Goal: Information Seeking & Learning: Check status

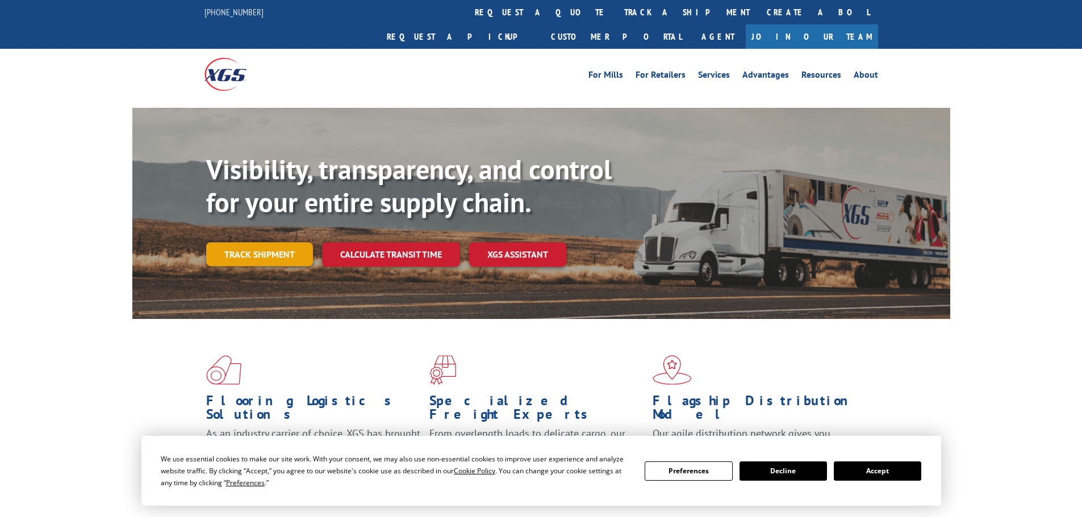
click at [254, 243] on link "Track shipment" at bounding box center [259, 255] width 107 height 24
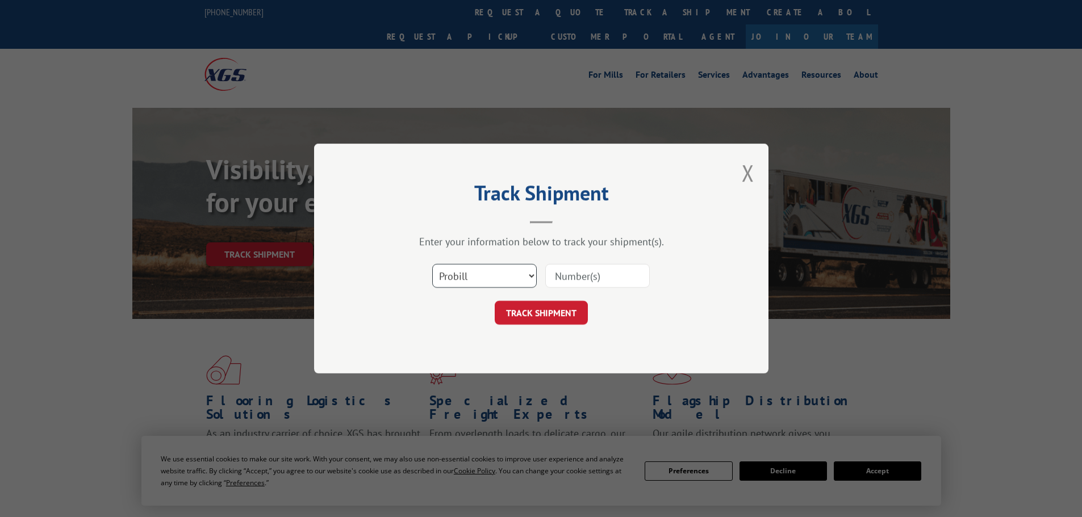
click at [479, 283] on select "Select category... Probill BOL PO" at bounding box center [484, 276] width 105 height 24
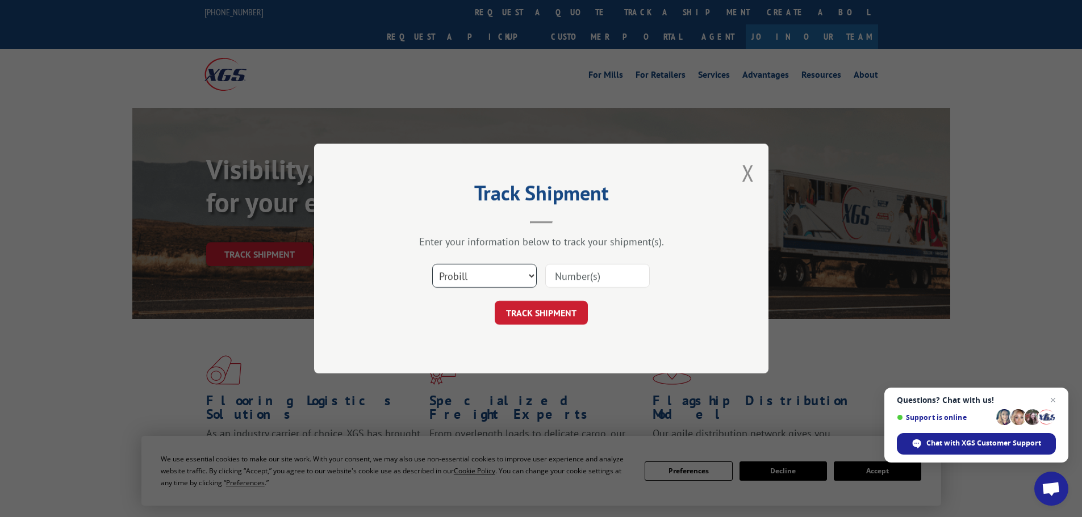
select select "po"
click at [432, 264] on select "Select category... Probill BOL PO" at bounding box center [484, 276] width 105 height 24
paste input "29522015"
type input "29522015"
drag, startPoint x: 555, startPoint y: 308, endPoint x: 555, endPoint y: 299, distance: 9.1
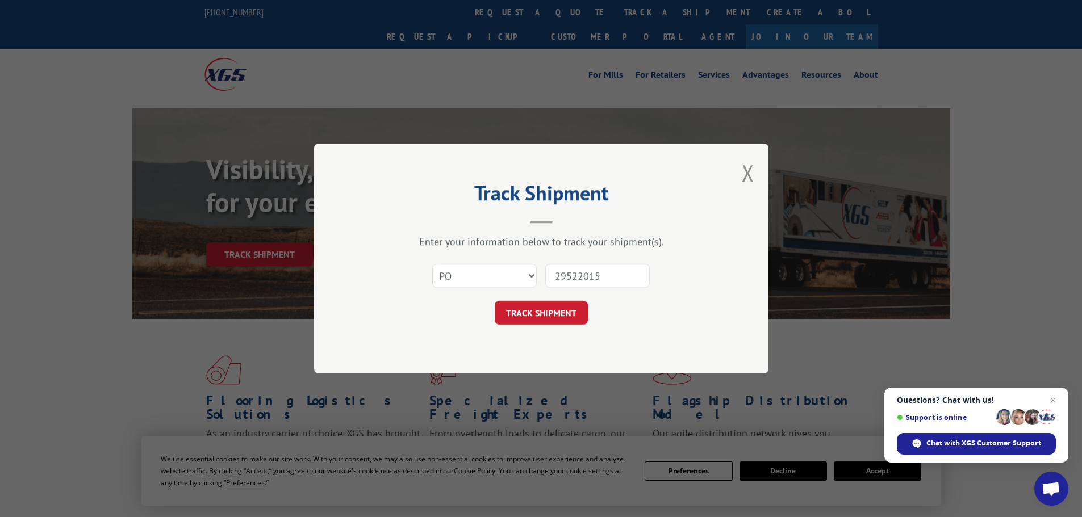
click at [555, 304] on button "TRACK SHIPMENT" at bounding box center [541, 313] width 93 height 24
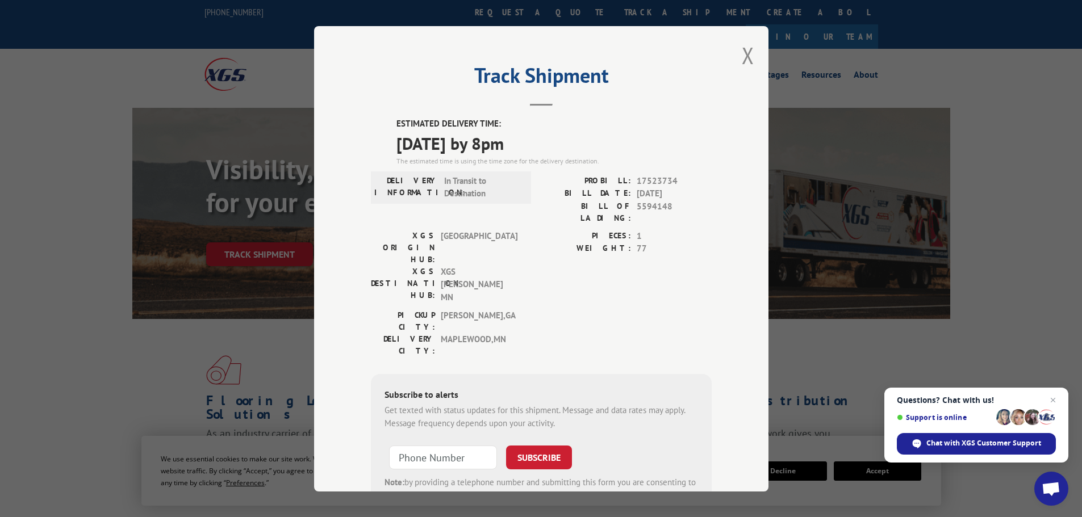
drag, startPoint x: 738, startPoint y: 53, endPoint x: 567, endPoint y: 1, distance: 178.6
click at [736, 52] on div "Track Shipment ESTIMATED DELIVERY TIME: [DATE] by 8pm The estimated time is usi…" at bounding box center [541, 259] width 454 height 466
click at [742, 57] on button "Close modal" at bounding box center [748, 55] width 12 height 30
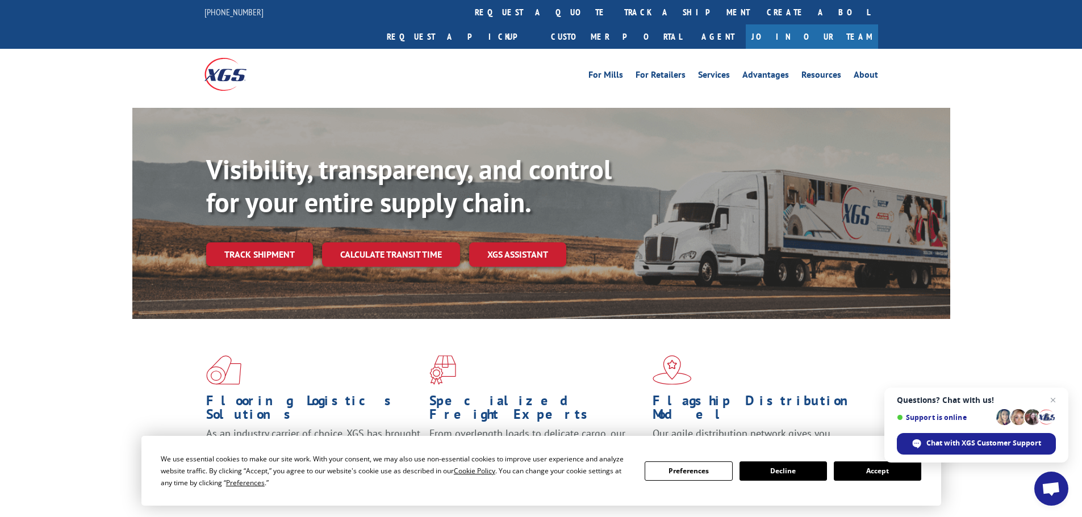
drag, startPoint x: 281, startPoint y: 224, endPoint x: 298, endPoint y: 218, distance: 18.0
click at [281, 243] on link "Track shipment" at bounding box center [259, 255] width 107 height 24
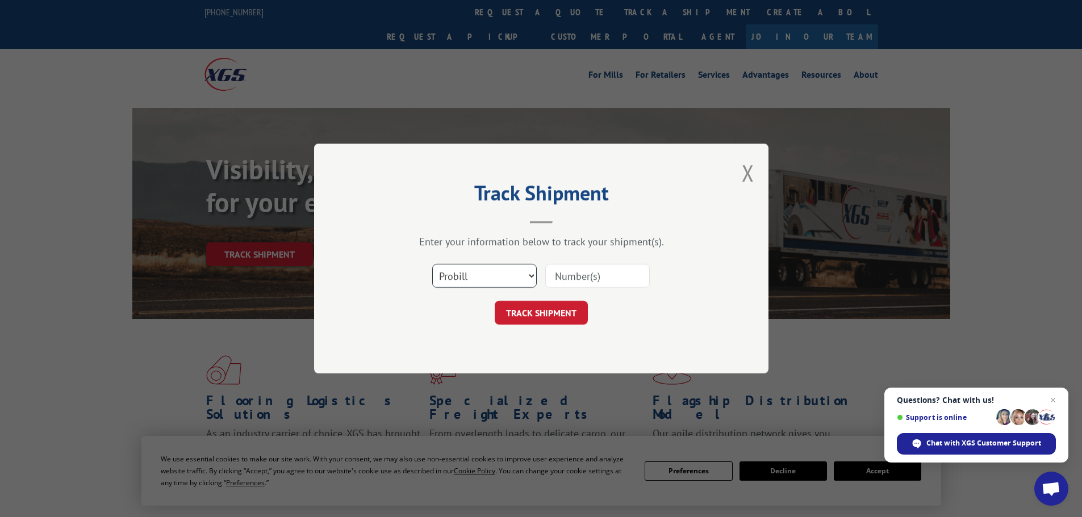
click at [471, 281] on select "Select category... Probill BOL PO" at bounding box center [484, 276] width 105 height 24
select select "po"
click at [432, 264] on select "Select category... Probill BOL PO" at bounding box center [484, 276] width 105 height 24
paste input "#29522361"
drag, startPoint x: 560, startPoint y: 275, endPoint x: 548, endPoint y: 275, distance: 11.9
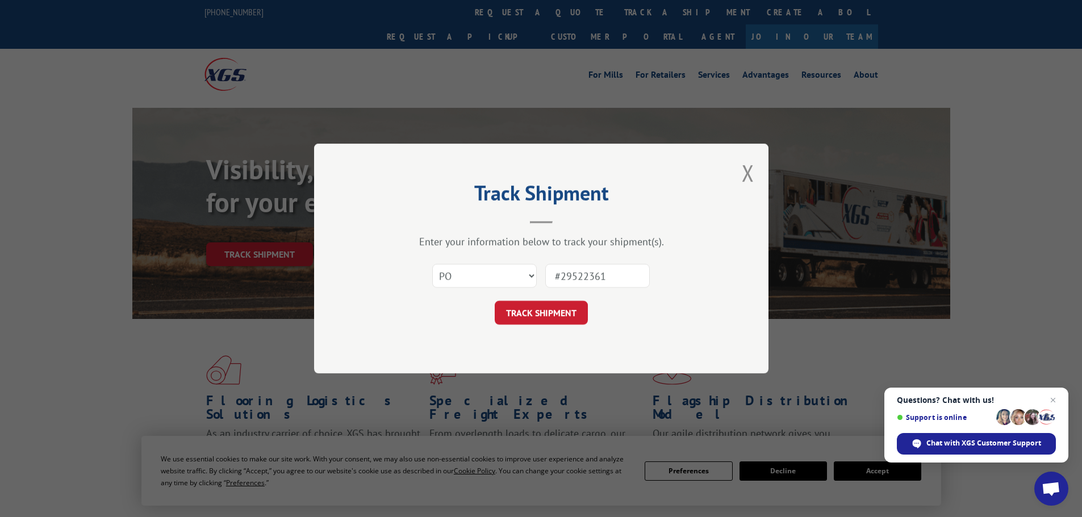
click at [548, 275] on input "#29522361" at bounding box center [597, 276] width 105 height 24
type input "29522361"
click at [575, 312] on button "TRACK SHIPMENT" at bounding box center [541, 313] width 93 height 24
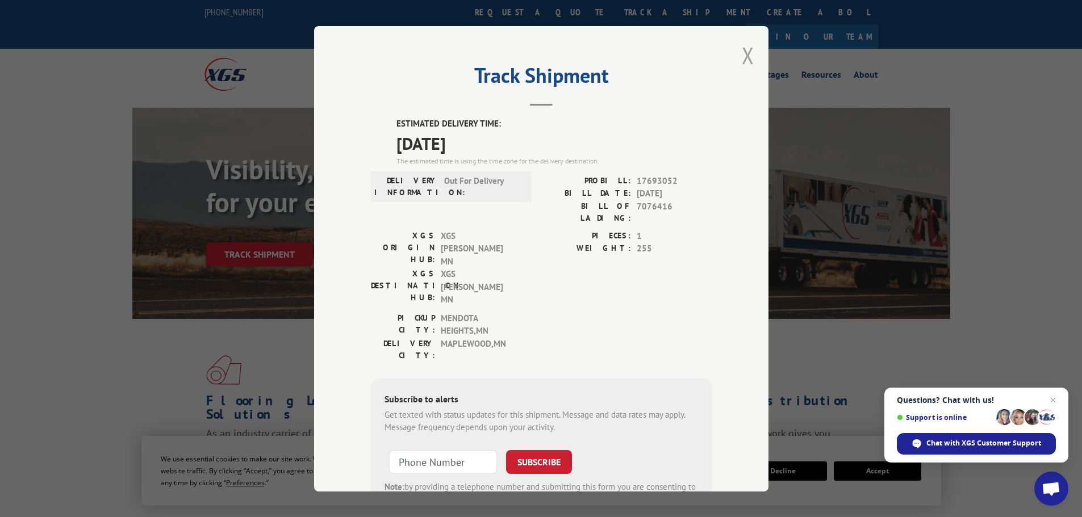
click at [742, 56] on button "Close modal" at bounding box center [748, 55] width 12 height 30
